Goal: Task Accomplishment & Management: Manage account settings

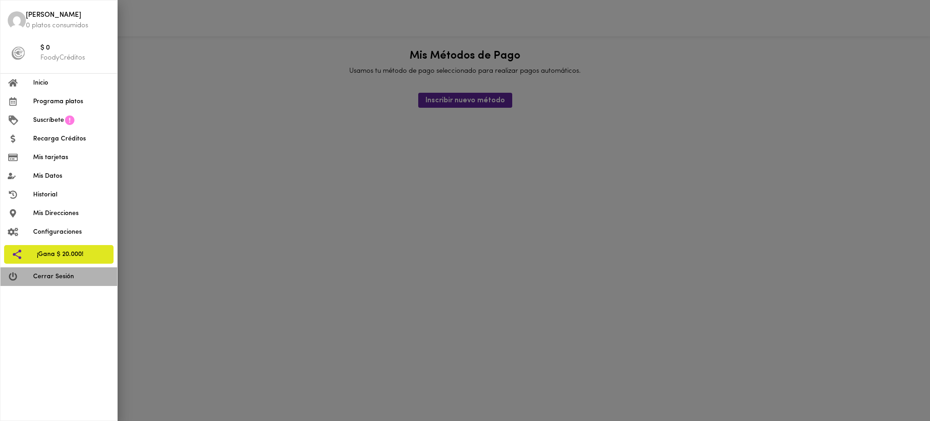
click at [89, 272] on span "Cerrar Sesión" at bounding box center [71, 277] width 77 height 10
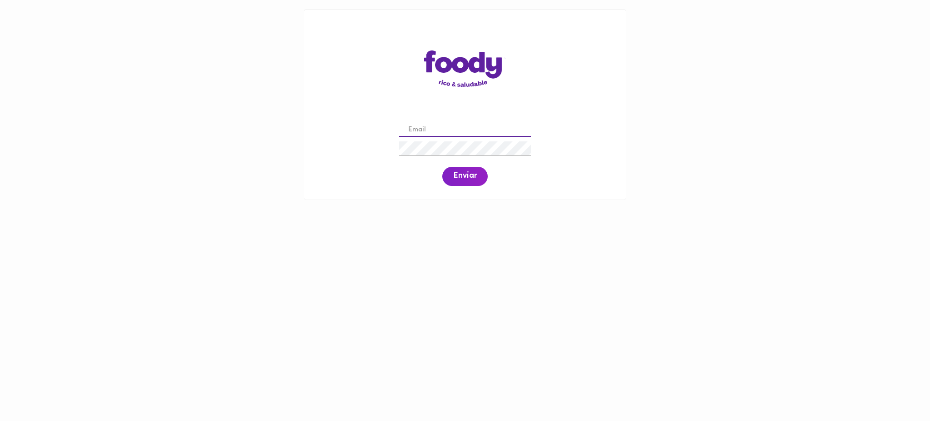
click at [437, 127] on input "email" at bounding box center [465, 130] width 132 height 14
paste input "[EMAIL_ADDRESS][DOMAIN_NAME]"
type input "[EMAIL_ADDRESS][DOMAIN_NAME]"
click at [468, 182] on button "Enviar" at bounding box center [464, 176] width 45 height 19
